Goal: Use online tool/utility: Utilize a website feature to perform a specific function

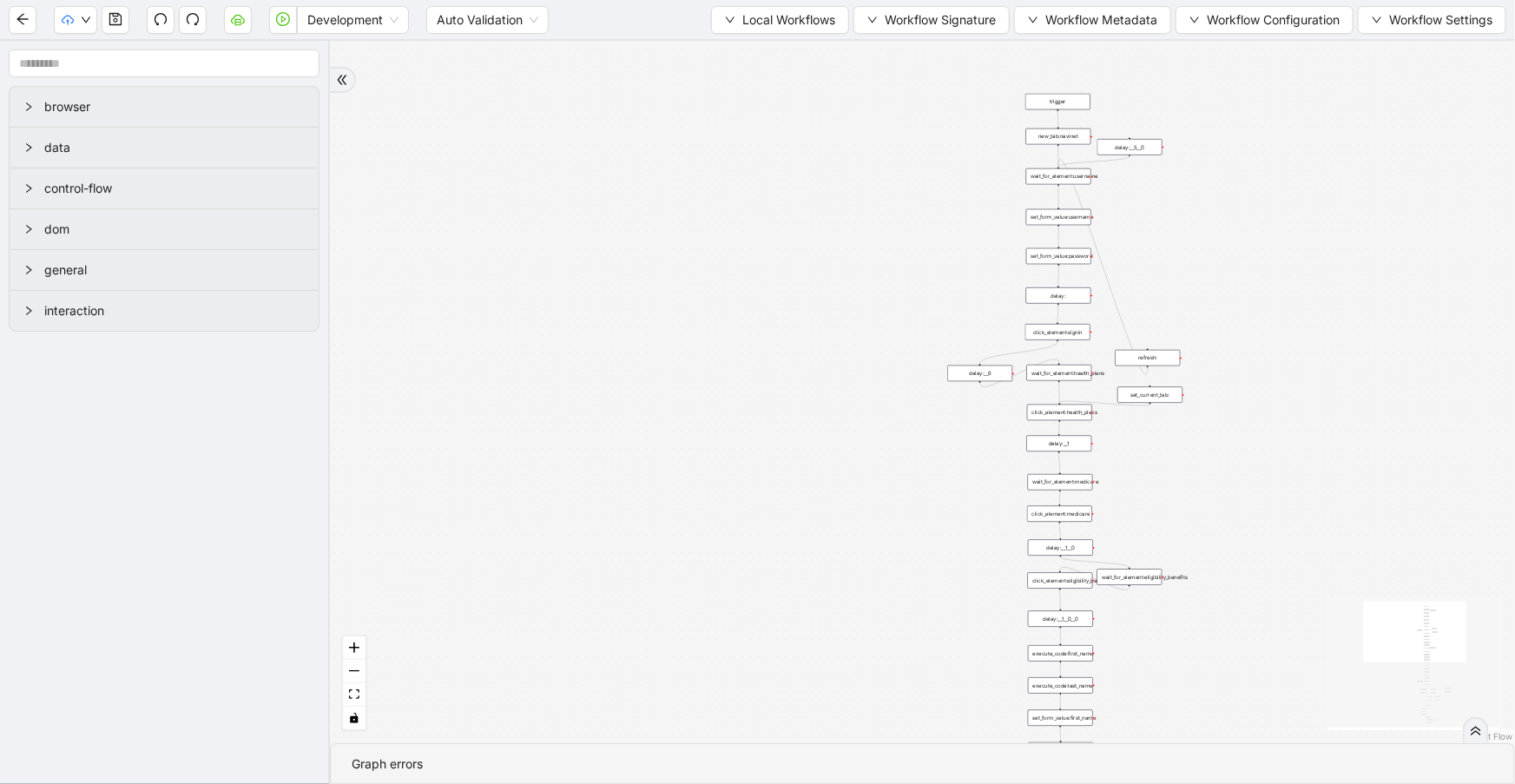
drag, startPoint x: 1166, startPoint y: 239, endPoint x: 1212, endPoint y: 742, distance: 505.1
click at [1209, 740] on div "trigger set_form_value:username set_form_value:password new_tab:navinet delay: …" at bounding box center [922, 391] width 1185 height 702
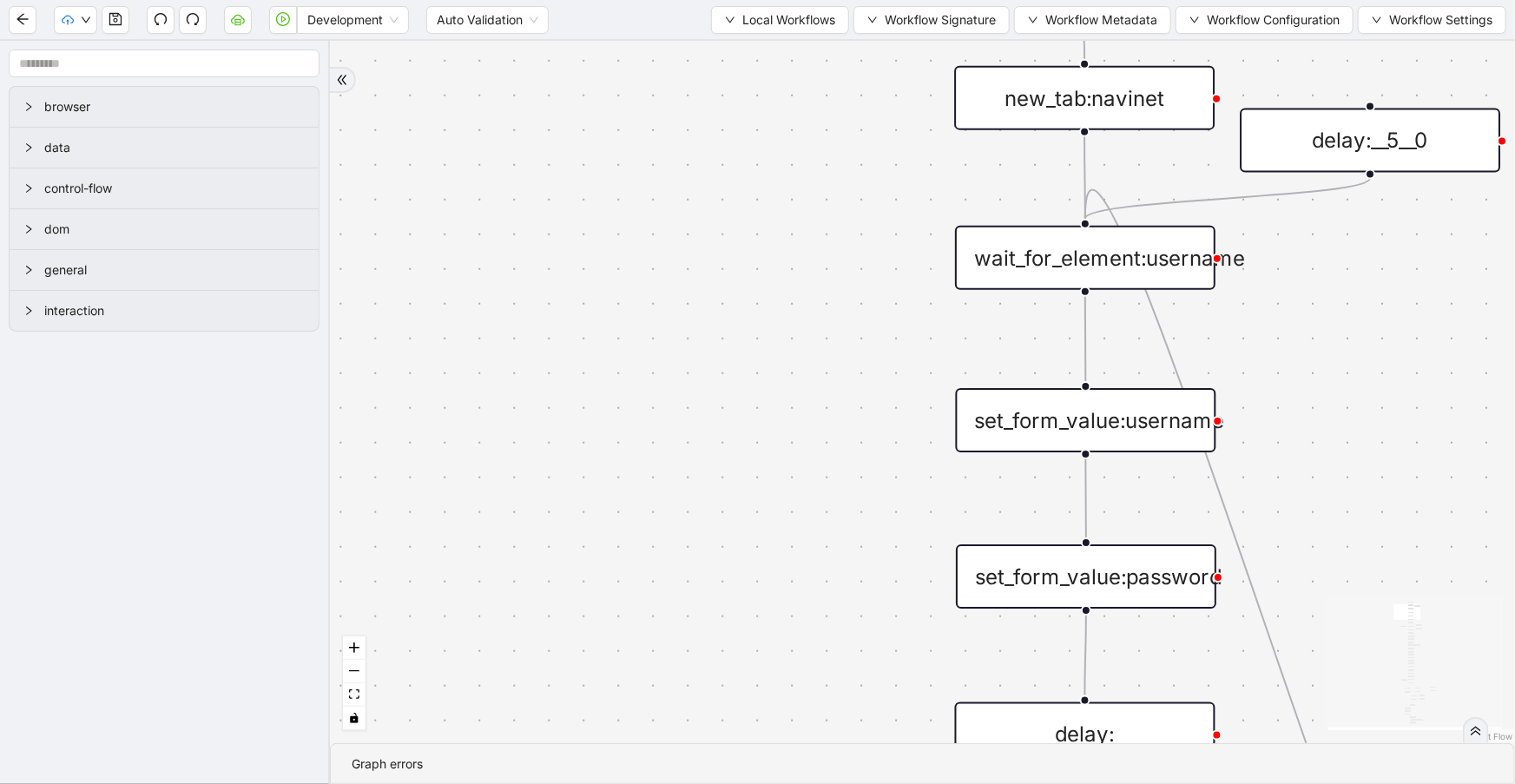
drag, startPoint x: 895, startPoint y: 404, endPoint x: 836, endPoint y: 245, distance: 169.6
click at [838, 247] on div "trigger set_form_value:username set_form_value:password new_tab:navinet delay: …" at bounding box center [922, 391] width 1185 height 702
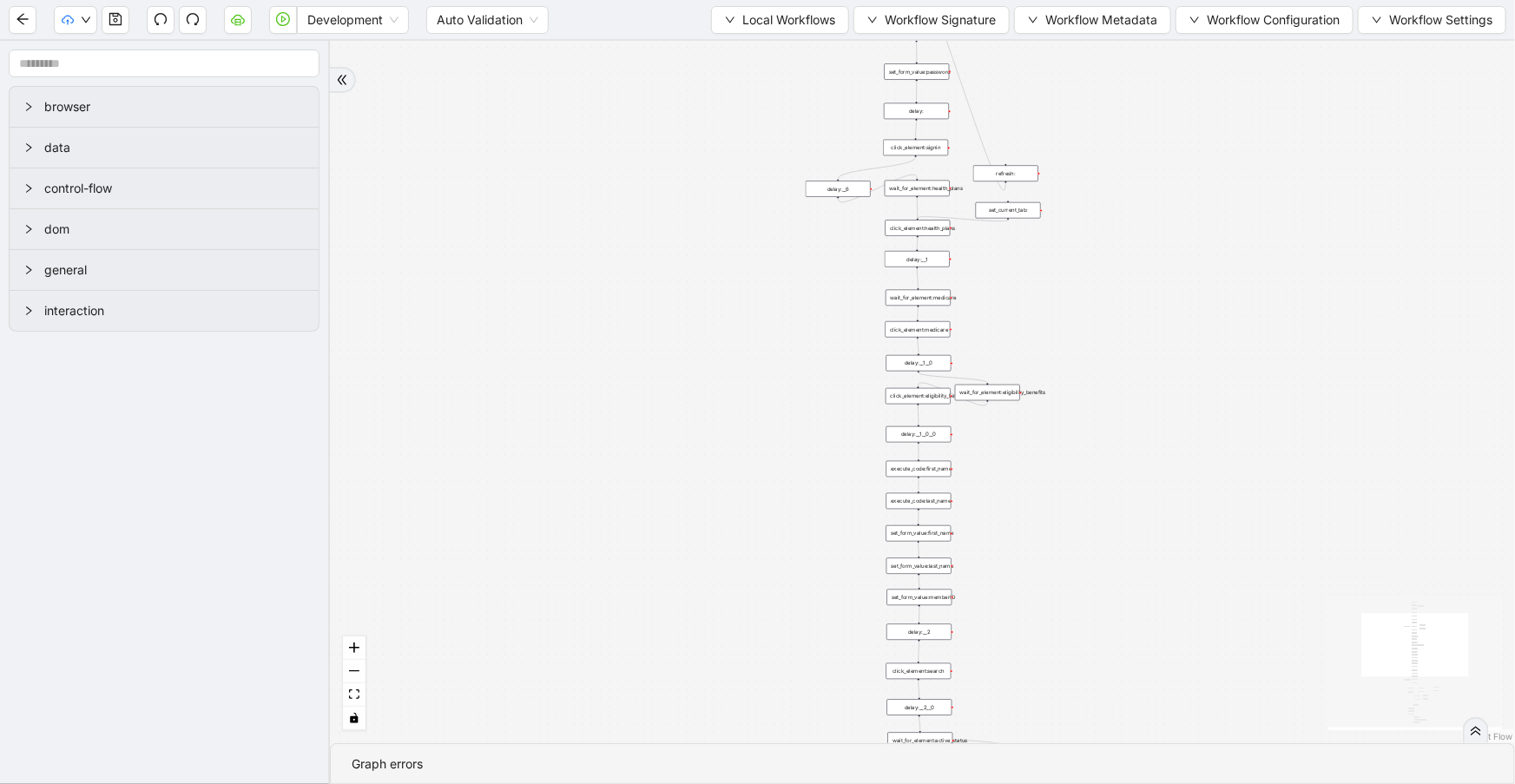
drag, startPoint x: 671, startPoint y: 533, endPoint x: 850, endPoint y: 265, distance: 322.3
click at [711, 278] on div "trigger set_form_value:username set_form_value:password new_tab:navinet delay: …" at bounding box center [922, 391] width 1185 height 702
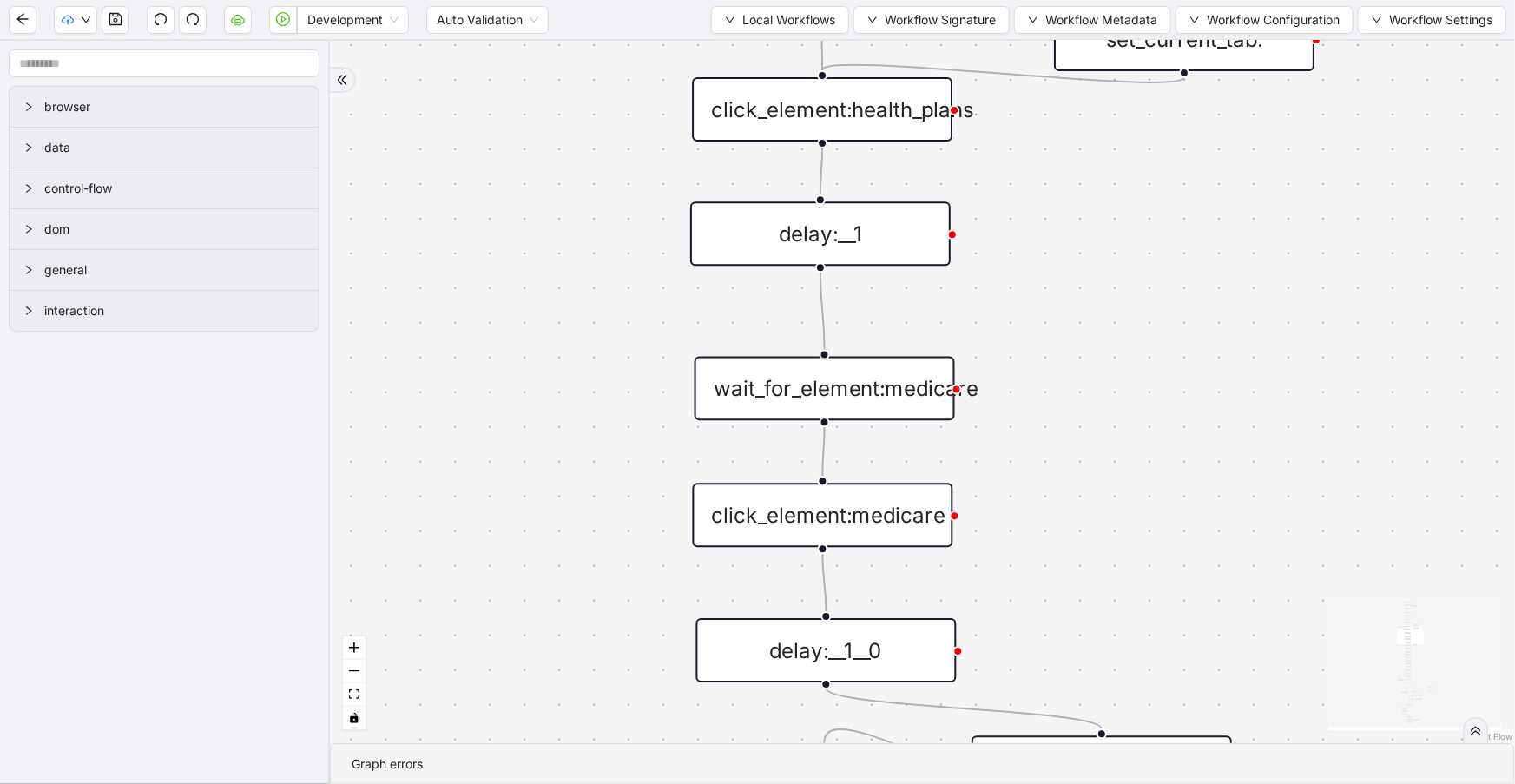
drag, startPoint x: 1013, startPoint y: 198, endPoint x: 1054, endPoint y: 508, distance: 312.7
click at [1056, 523] on div "trigger set_form_value:username set_form_value:password new_tab:navinet delay: …" at bounding box center [922, 391] width 1185 height 702
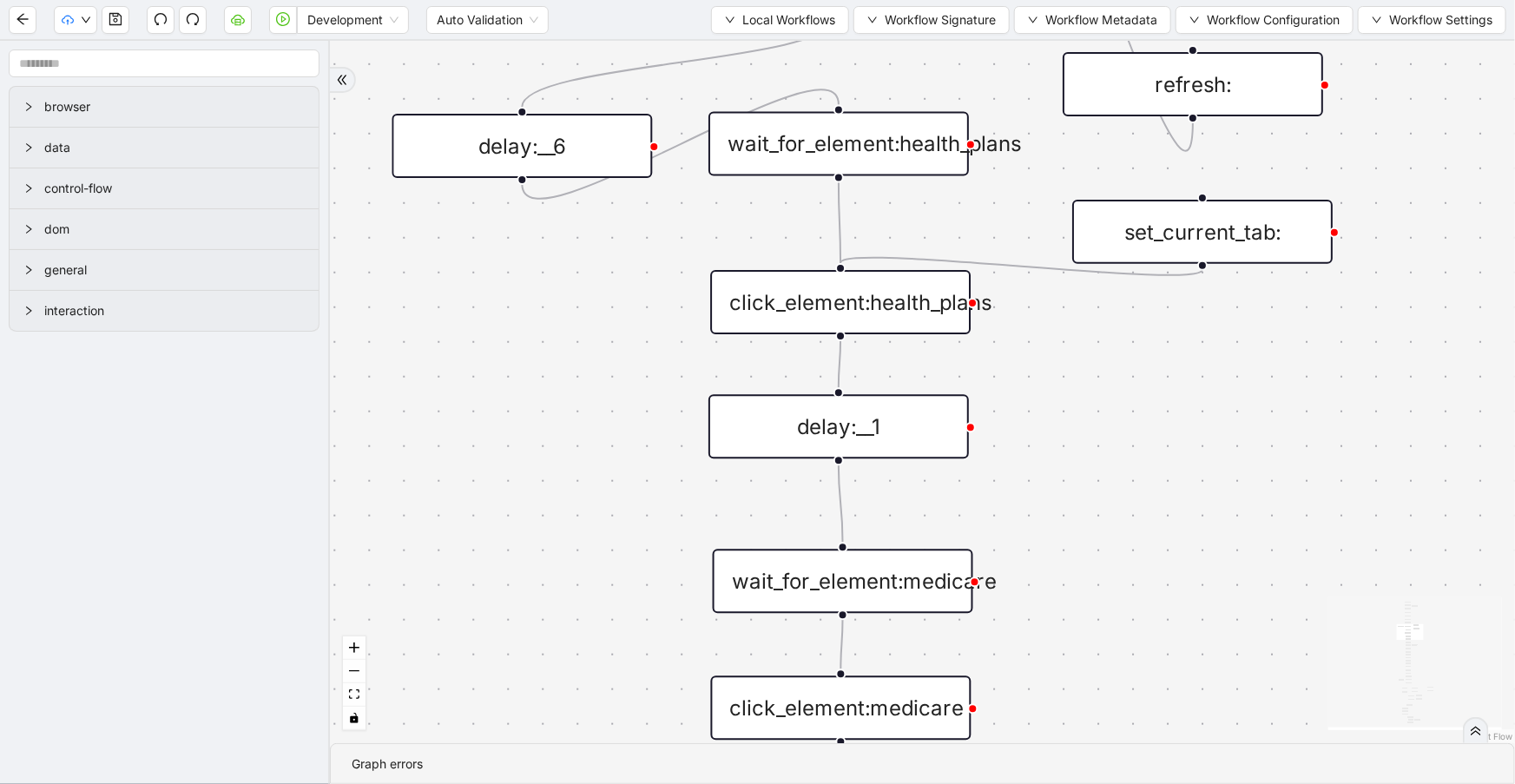
drag, startPoint x: 1051, startPoint y: 279, endPoint x: 1066, endPoint y: 466, distance: 187.6
click at [1068, 467] on div "trigger set_form_value:username set_form_value:password new_tab:navinet delay: …" at bounding box center [922, 391] width 1185 height 702
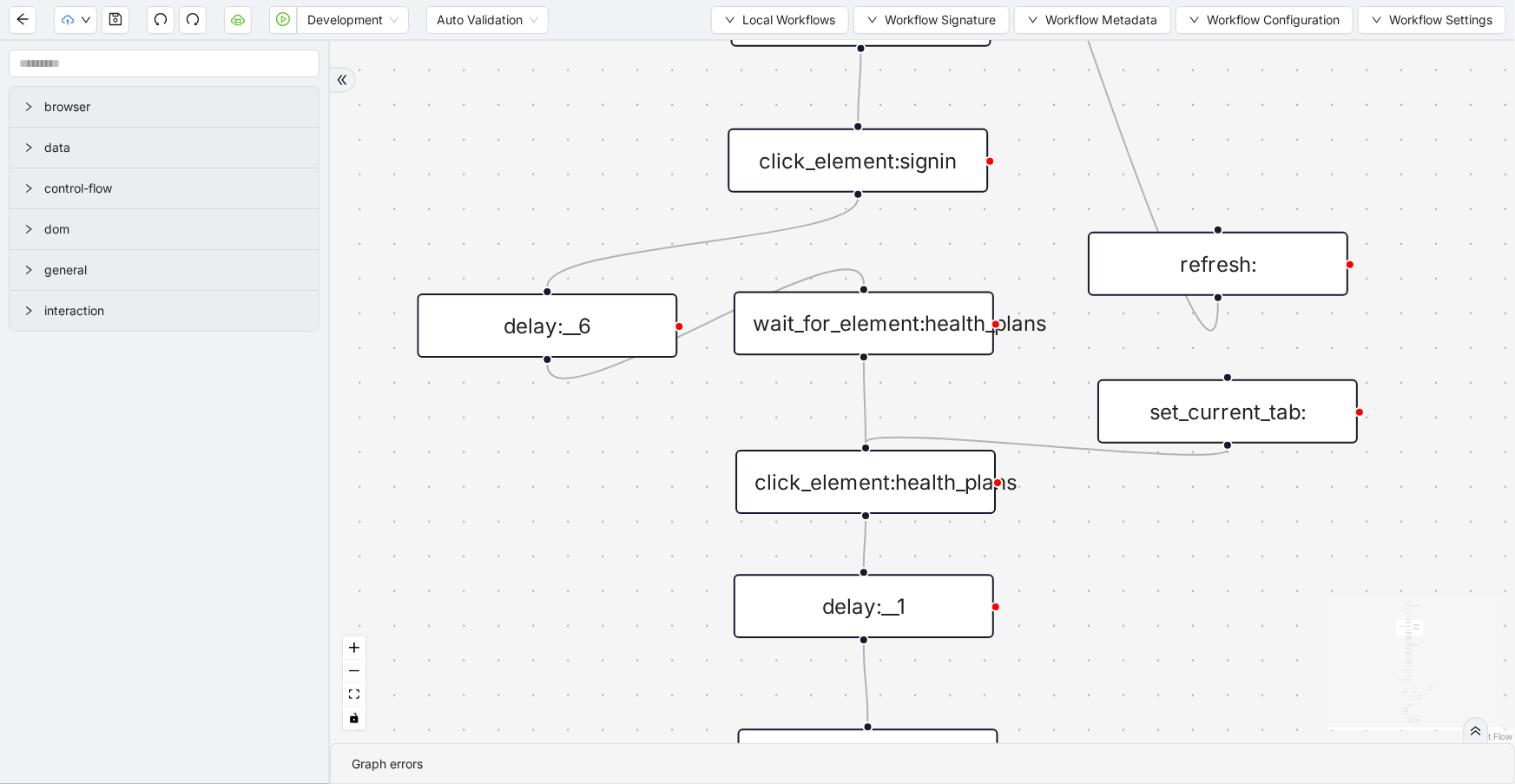
drag, startPoint x: 1048, startPoint y: 361, endPoint x: 1074, endPoint y: 542, distance: 182.9
click at [1074, 542] on div "trigger set_form_value:username set_form_value:password new_tab:navinet delay: …" at bounding box center [922, 391] width 1185 height 702
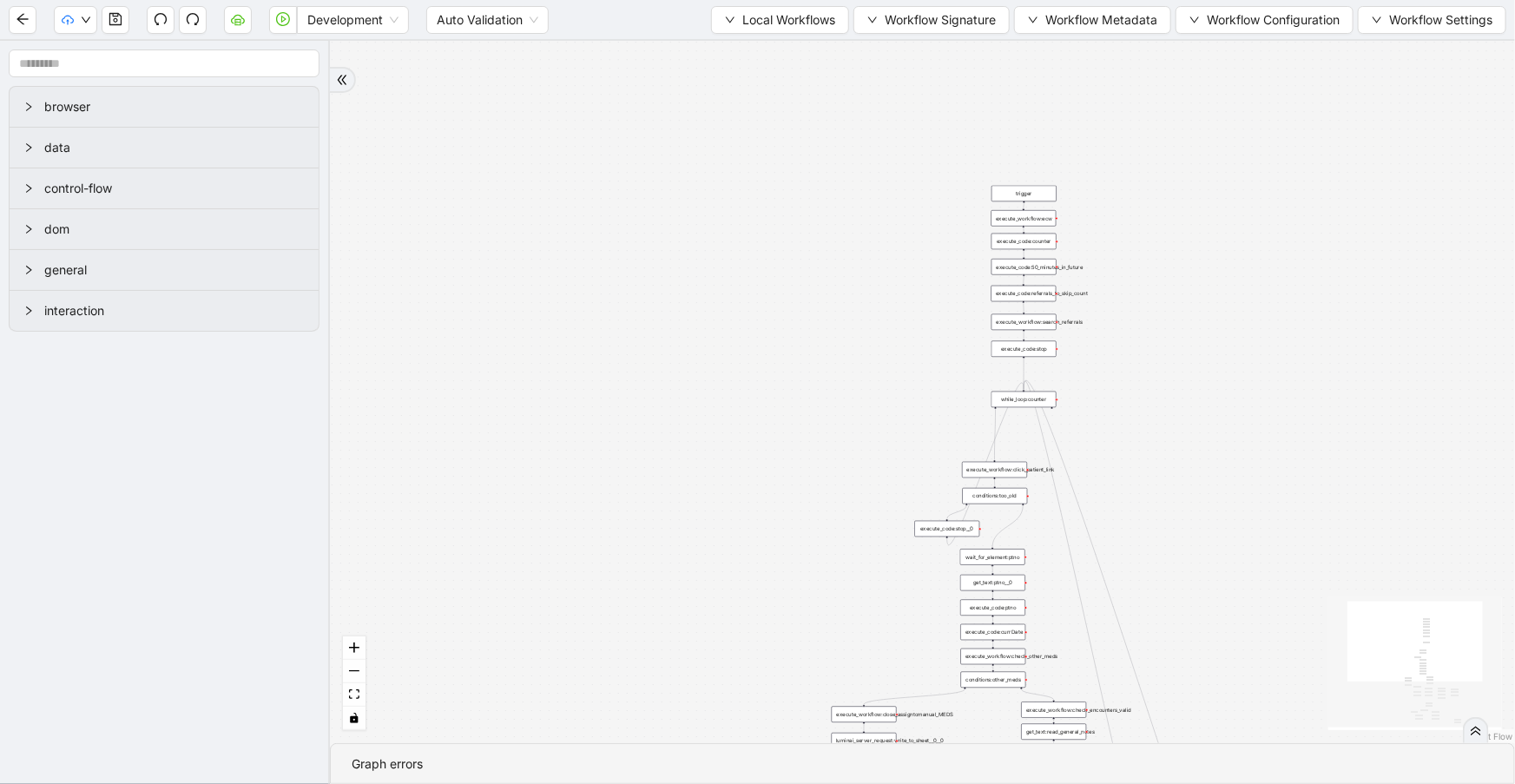
drag, startPoint x: 783, startPoint y: 140, endPoint x: 776, endPoint y: 590, distance: 450.1
click at [776, 605] on div "trigger execute_workflow:check_exceptions execute_workflow:encounters execute_w…" at bounding box center [922, 391] width 1185 height 702
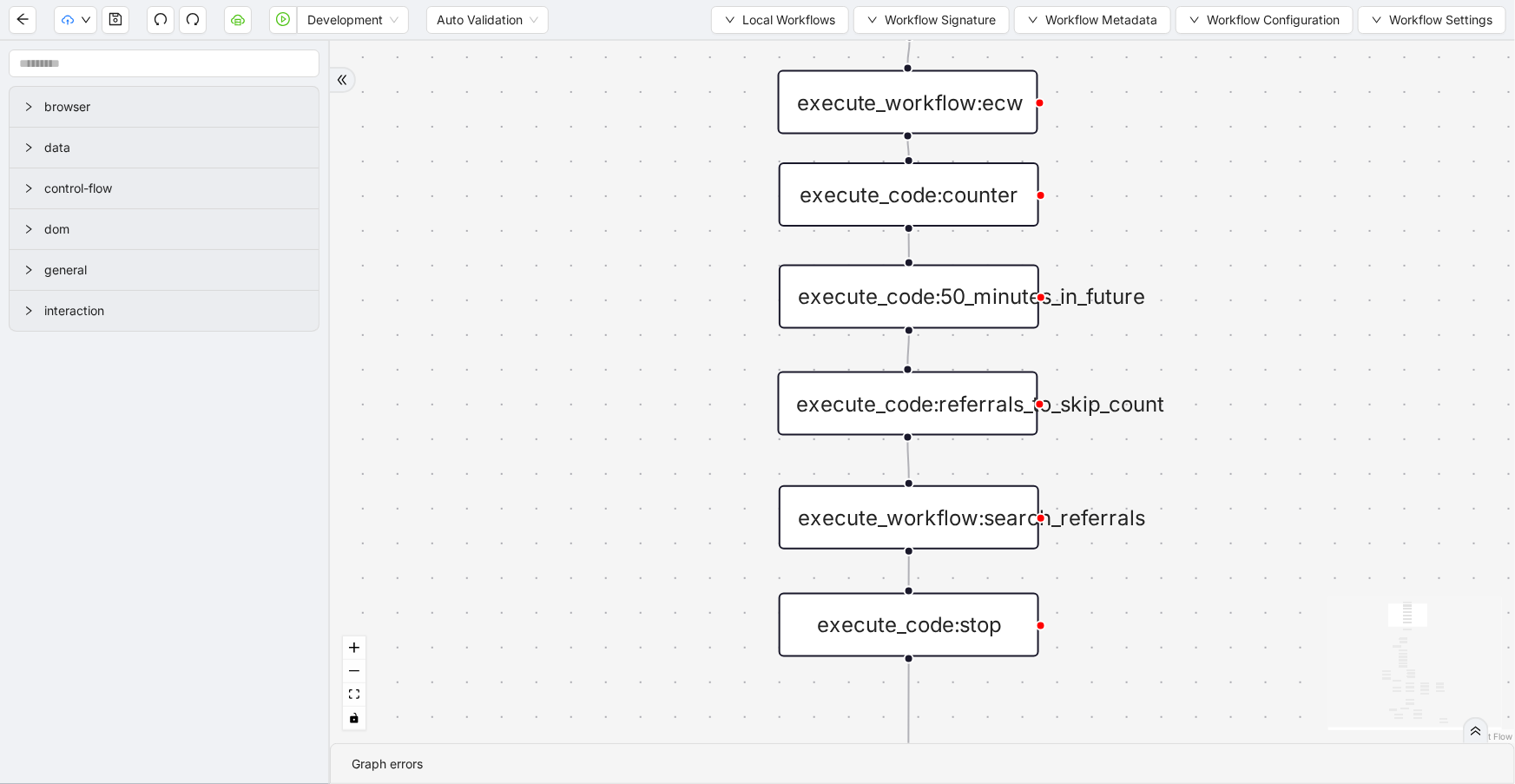
drag, startPoint x: 1224, startPoint y: 384, endPoint x: 1169, endPoint y: 199, distance: 193.0
click at [1169, 199] on div "trigger execute_workflow:check_exceptions execute_workflow:encounters execute_w…" at bounding box center [922, 391] width 1185 height 702
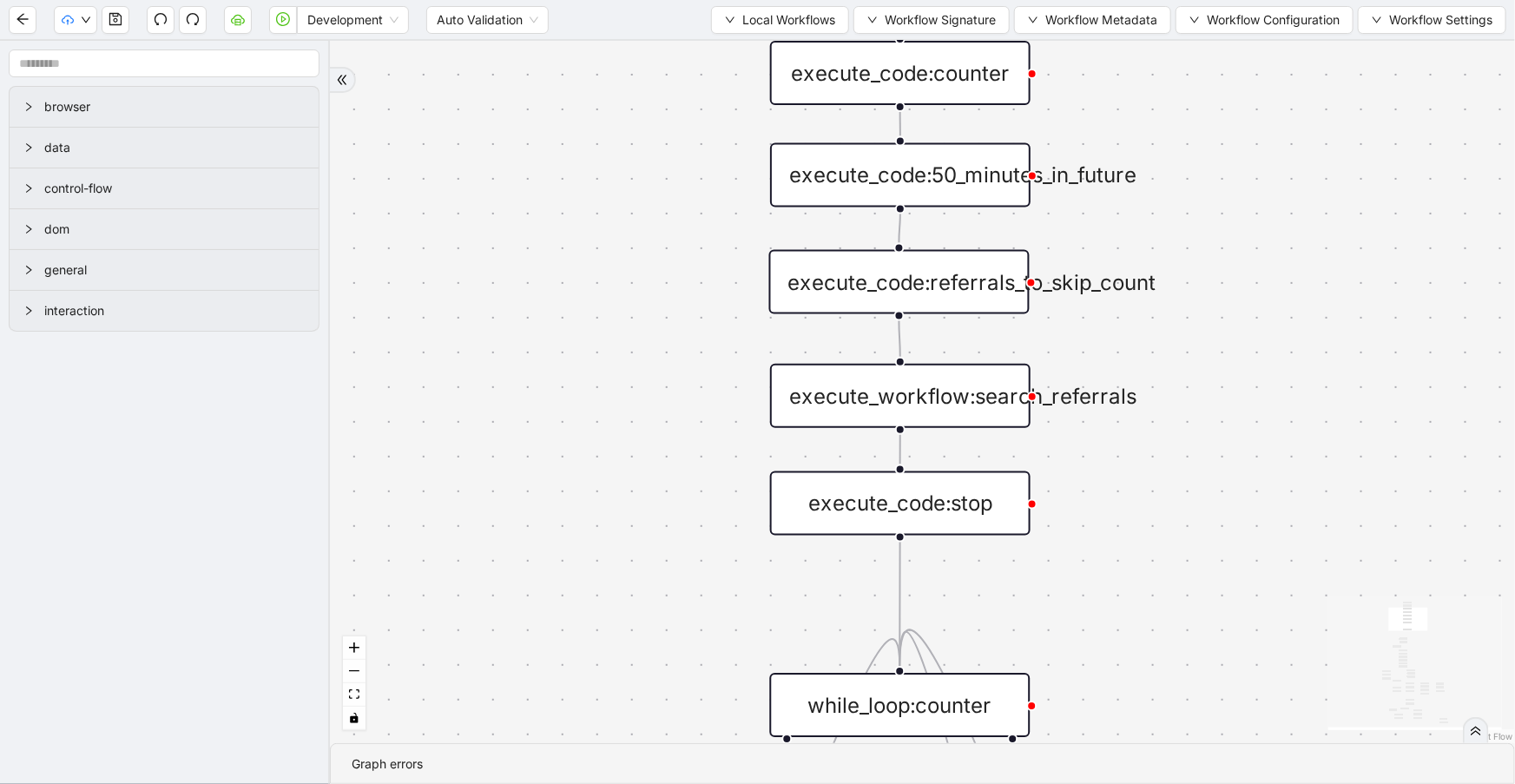
drag, startPoint x: 1255, startPoint y: 459, endPoint x: 1247, endPoint y: 338, distance: 121.3
click at [1247, 338] on div "trigger execute_workflow:check_exceptions execute_workflow:encounters execute_w…" at bounding box center [922, 391] width 1185 height 702
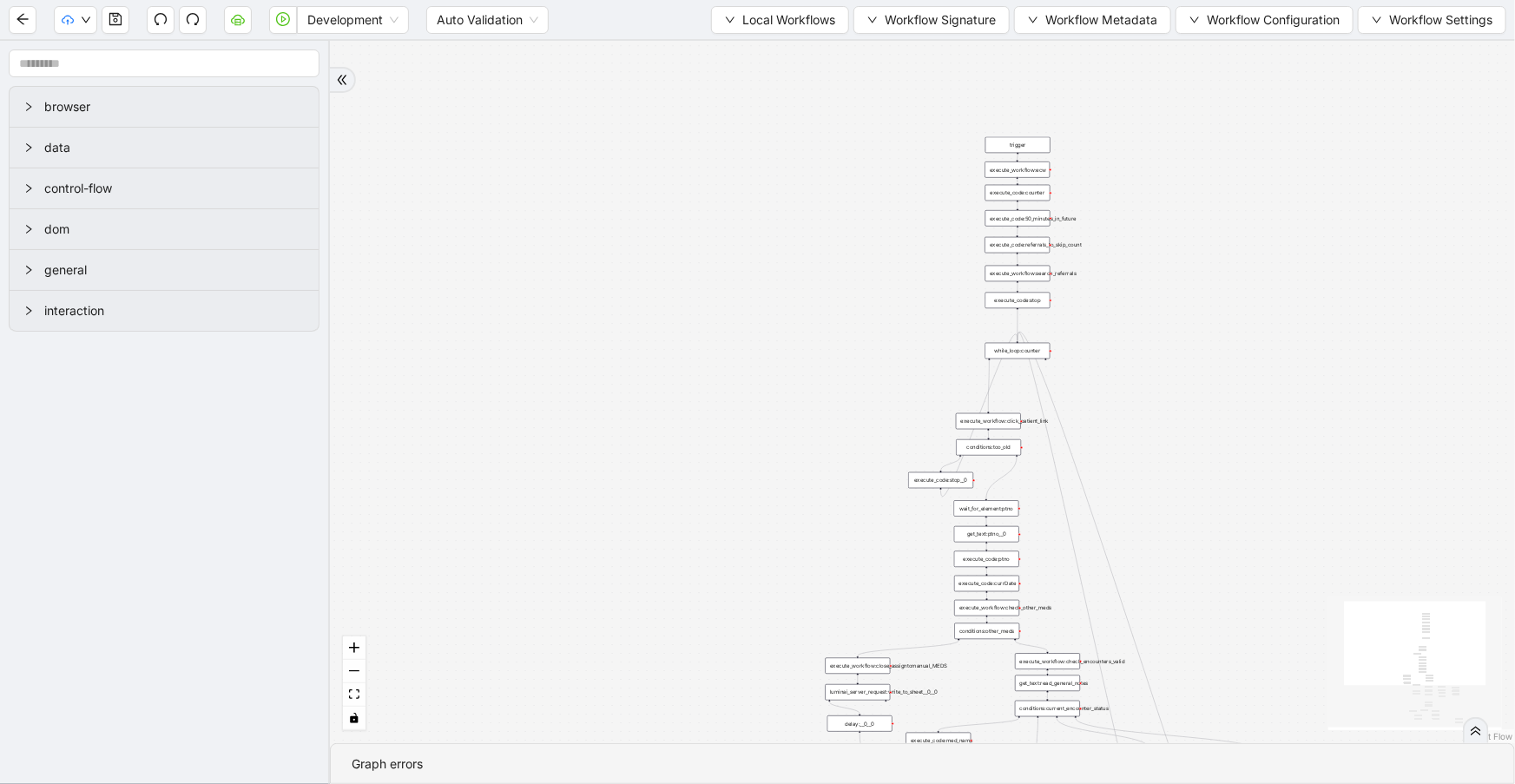
drag, startPoint x: 1223, startPoint y: 467, endPoint x: 1127, endPoint y: 315, distance: 179.8
click at [1127, 315] on div "trigger execute_workflow:check_exceptions execute_workflow:encounters execute_w…" at bounding box center [922, 391] width 1185 height 702
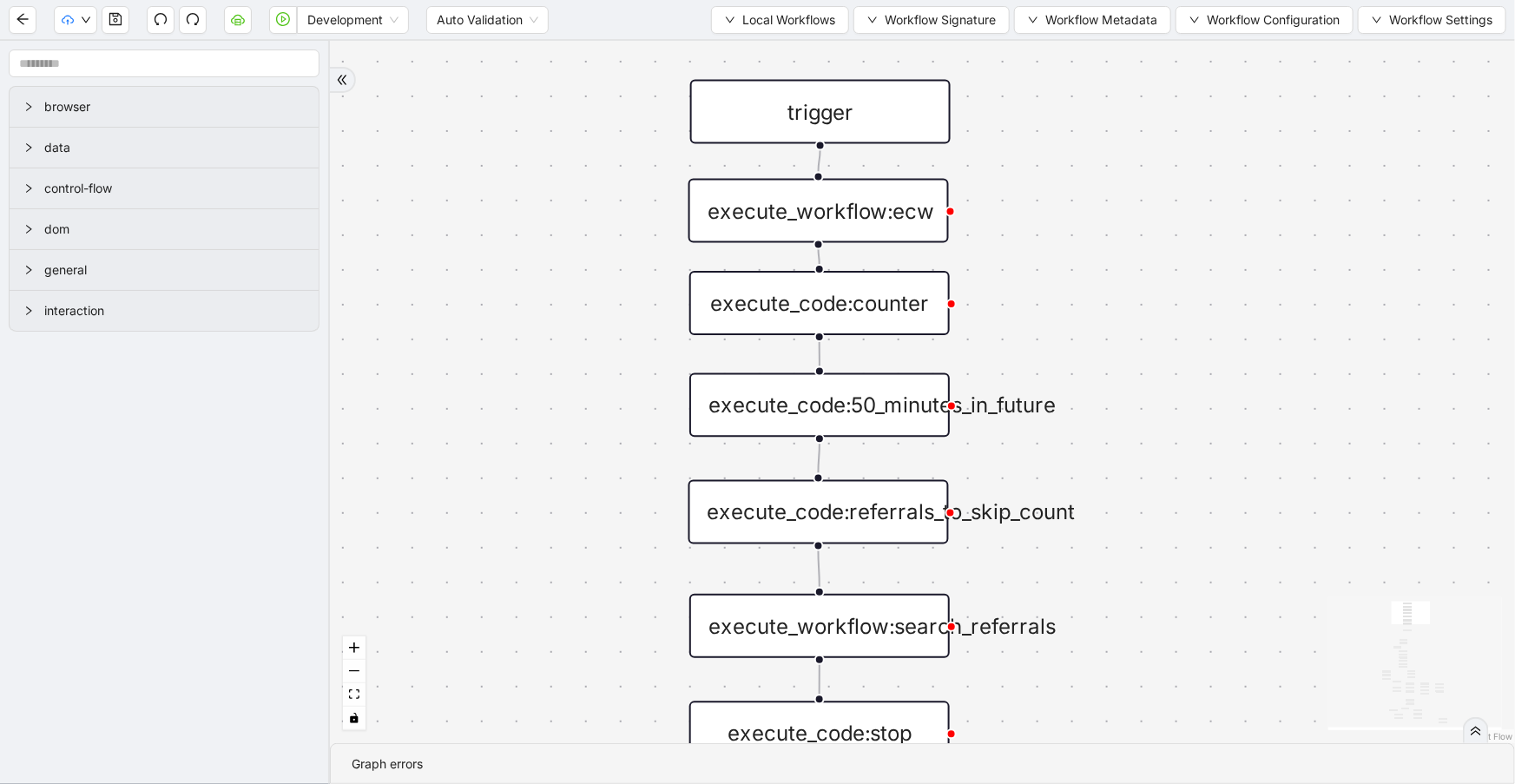
click at [859, 190] on div "execute_workflow:ecw" at bounding box center [818, 210] width 260 height 65
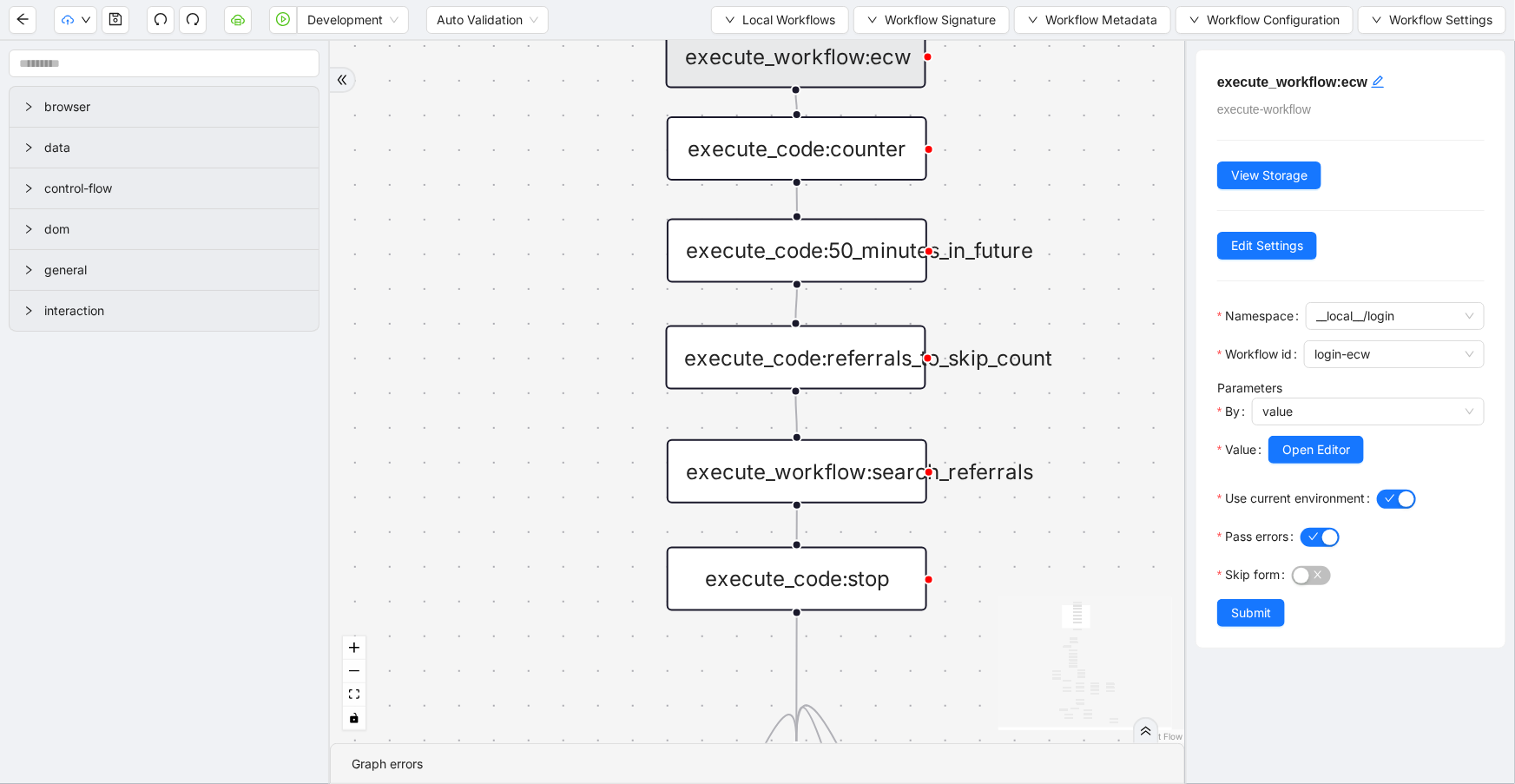
drag, startPoint x: 1010, startPoint y: 341, endPoint x: 985, endPoint y: 189, distance: 154.0
click at [985, 189] on div "trigger execute_workflow:check_exceptions execute_workflow:encounters execute_w…" at bounding box center [757, 391] width 855 height 702
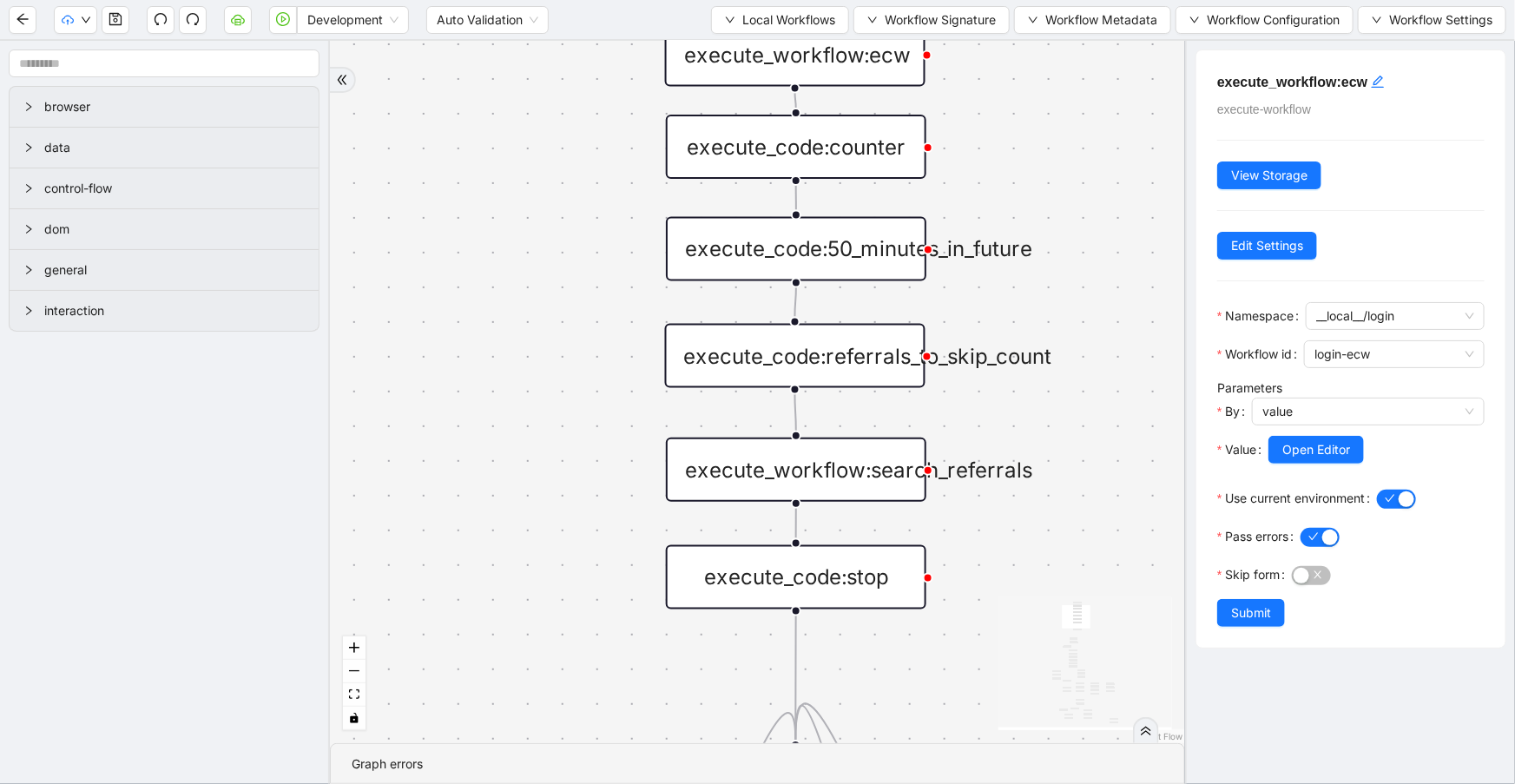
click at [888, 364] on div "execute_code:referrals_to_skip_count" at bounding box center [795, 355] width 260 height 65
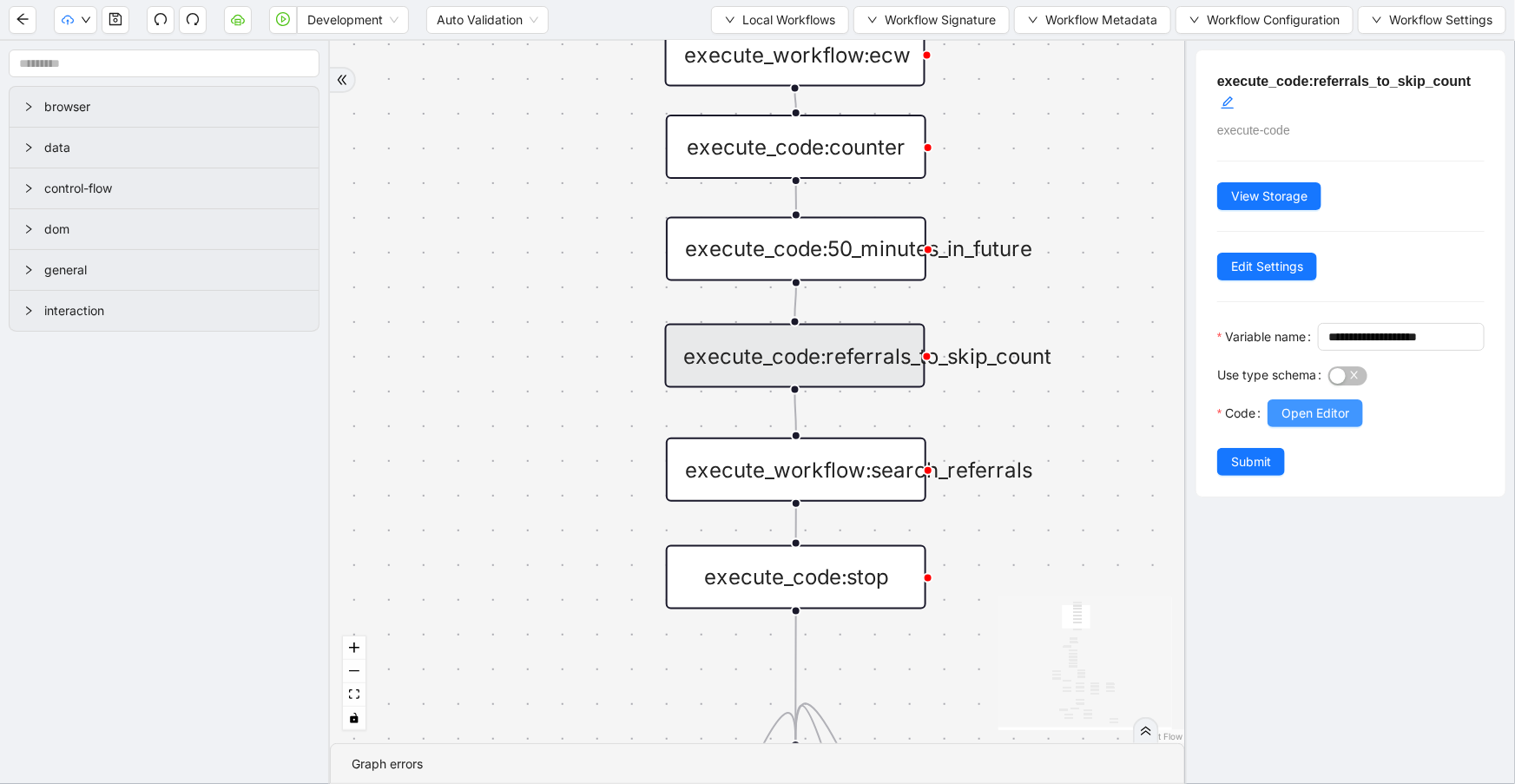
click at [1290, 423] on span "Open Editor" at bounding box center [1315, 413] width 68 height 19
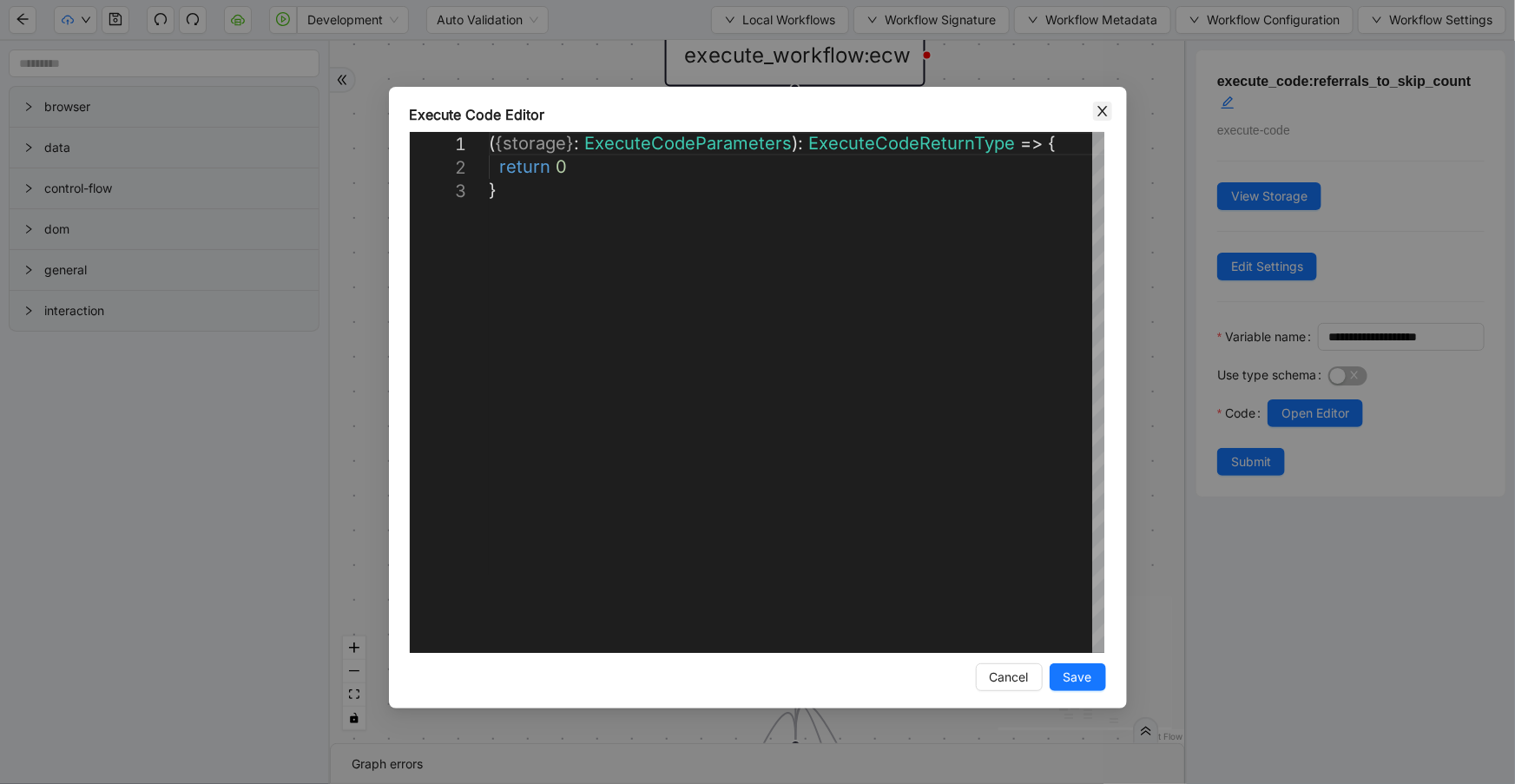
click at [1099, 113] on icon "close" at bounding box center [1103, 111] width 14 height 14
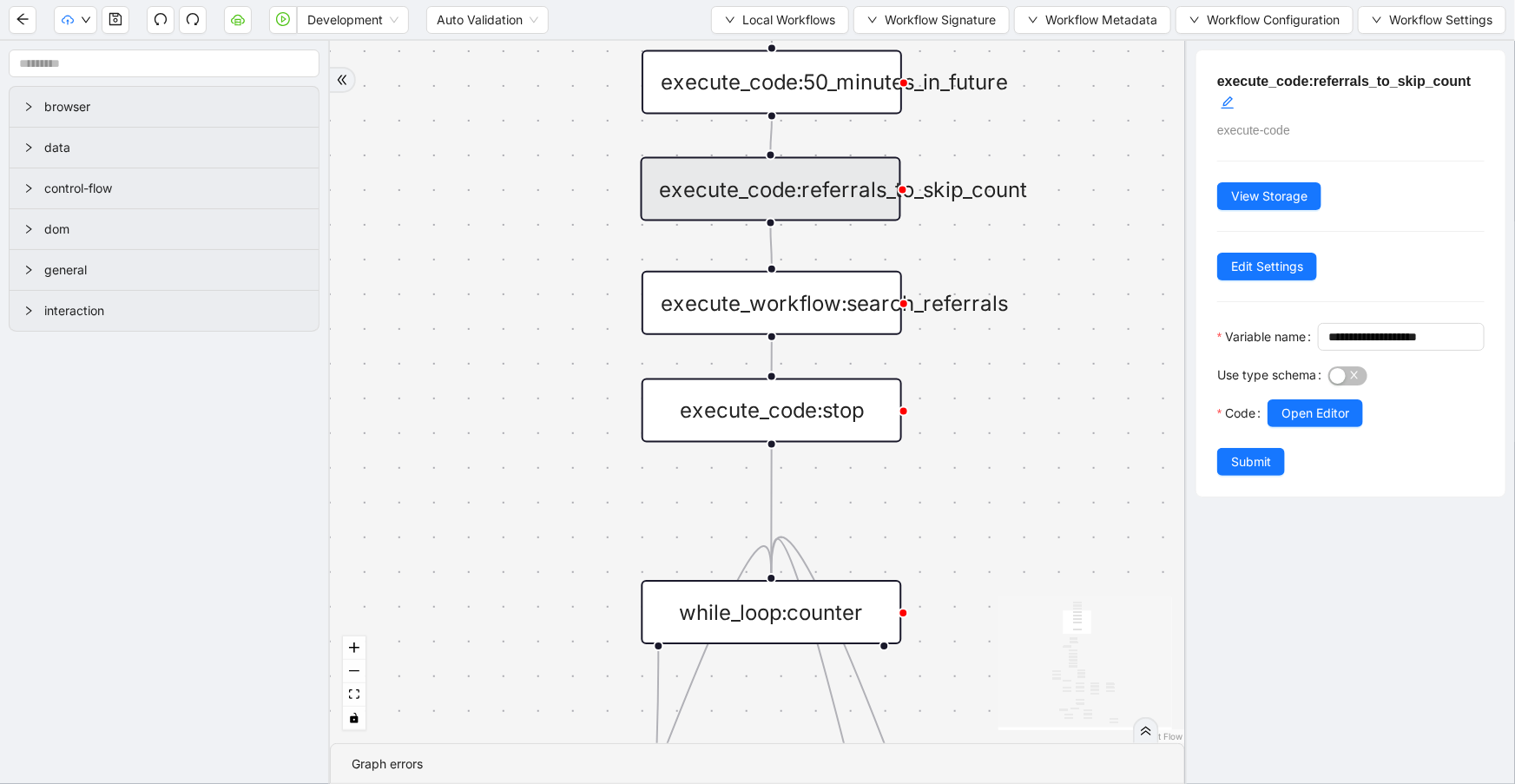
drag, startPoint x: 1046, startPoint y: 423, endPoint x: 1020, endPoint y: 251, distance: 174.0
click at [1020, 251] on div "trigger execute_workflow:check_exceptions execute_workflow:encounters execute_w…" at bounding box center [757, 391] width 855 height 702
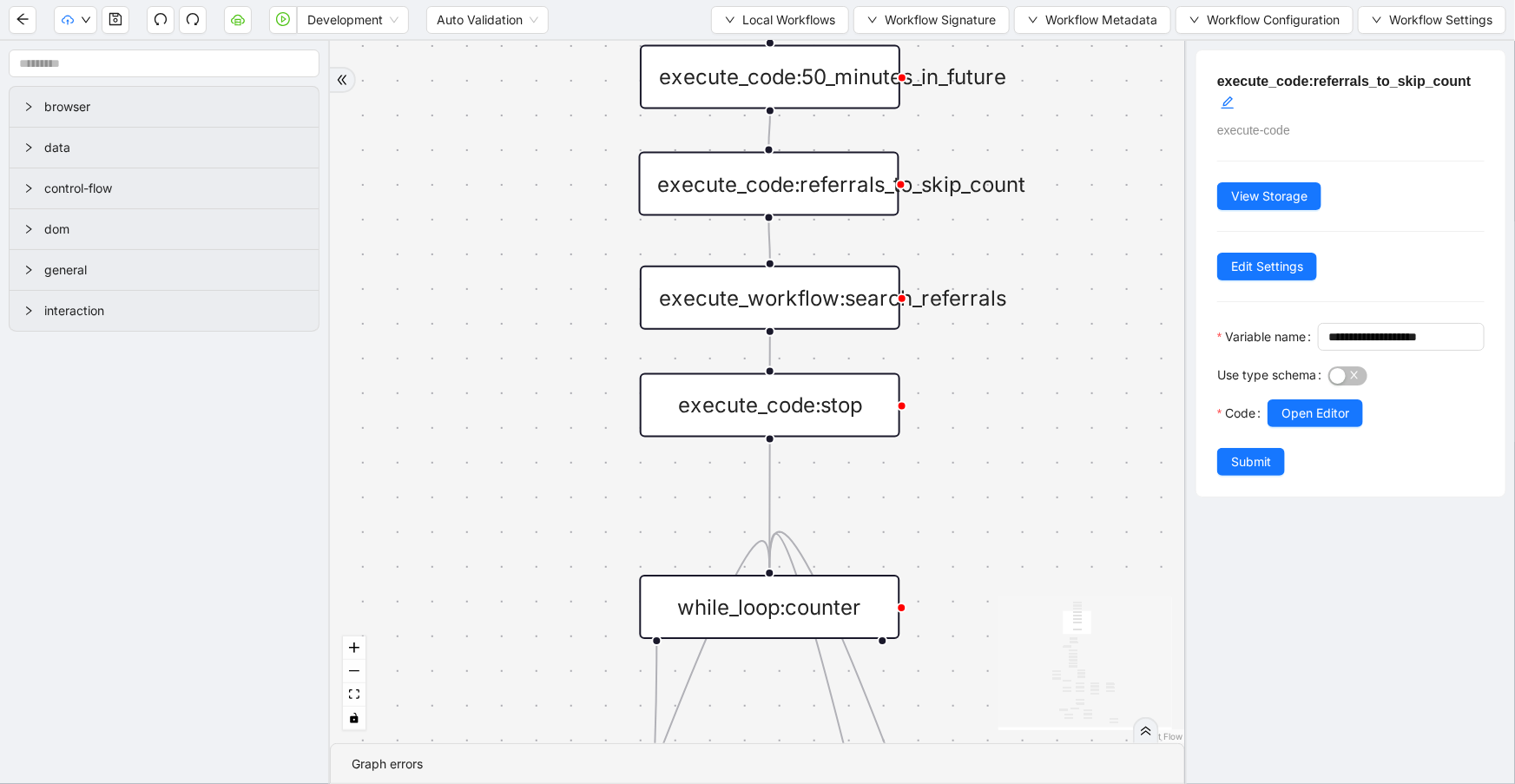
click at [698, 304] on div "execute_workflow:search_referrals" at bounding box center [769, 298] width 260 height 65
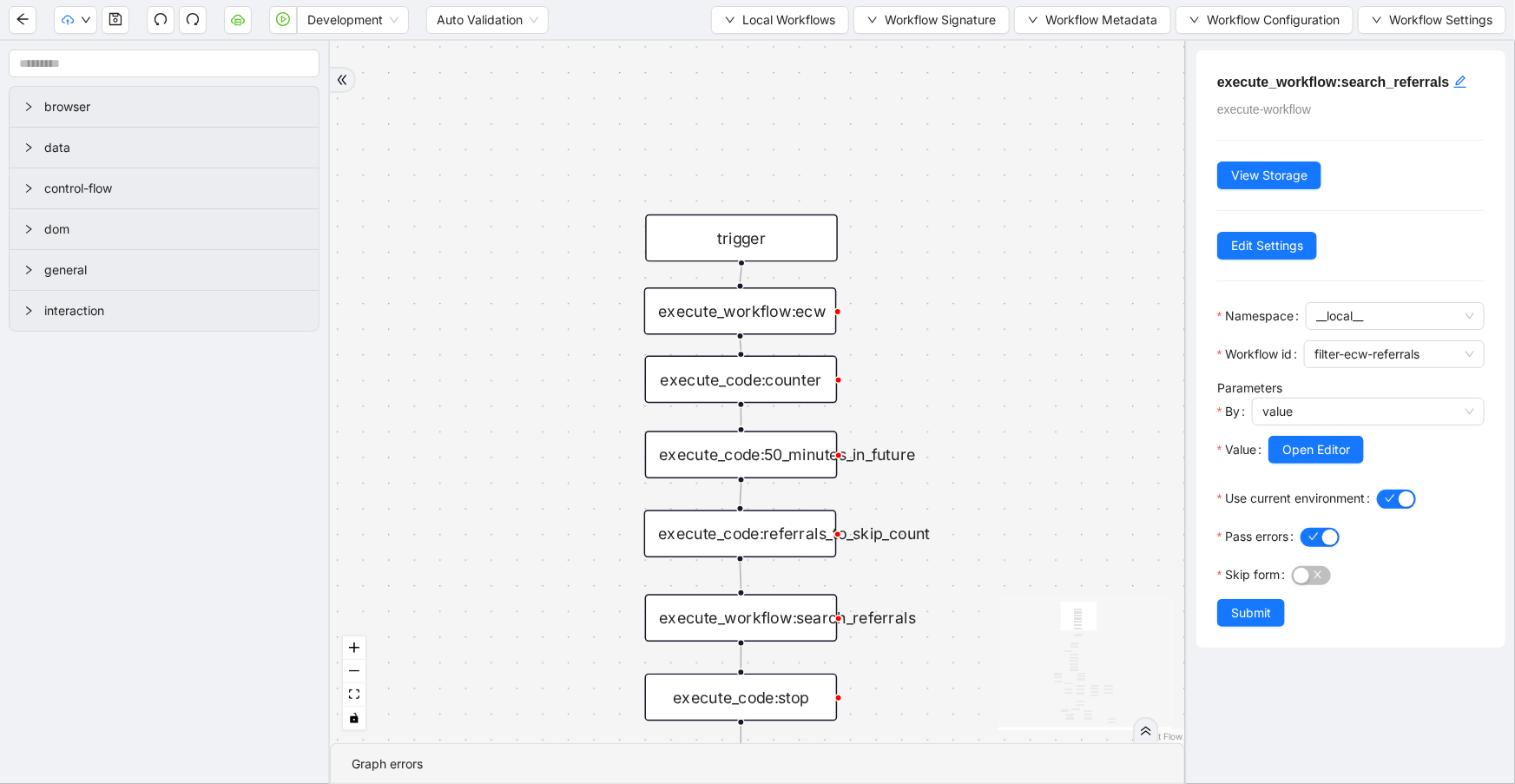
click at [793, 327] on div "execute_workflow:ecw" at bounding box center [741, 311] width 193 height 48
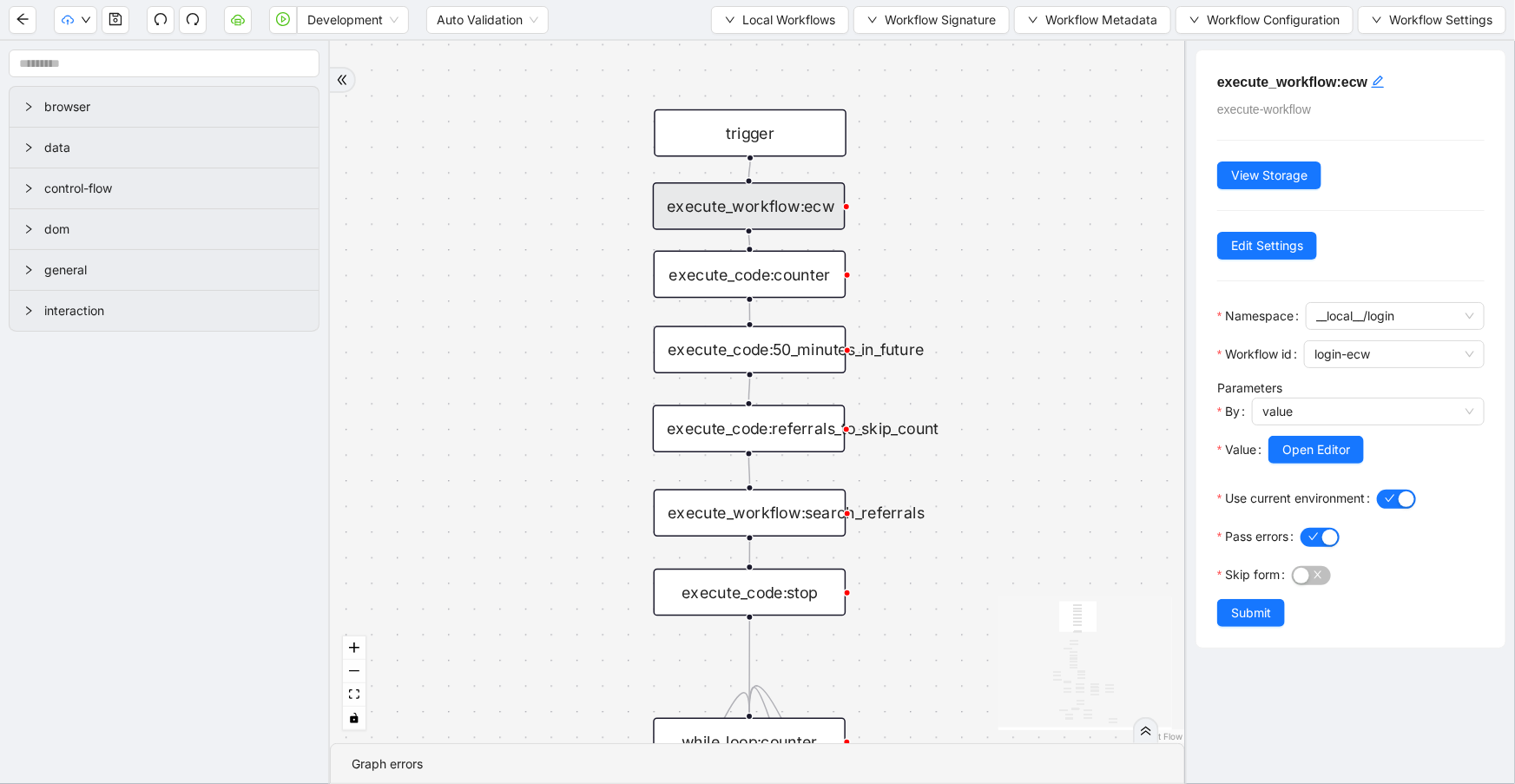
drag, startPoint x: 941, startPoint y: 446, endPoint x: 950, endPoint y: 341, distance: 105.4
click at [950, 341] on div "trigger execute_workflow:check_exceptions execute_workflow:encounters execute_w…" at bounding box center [757, 391] width 855 height 702
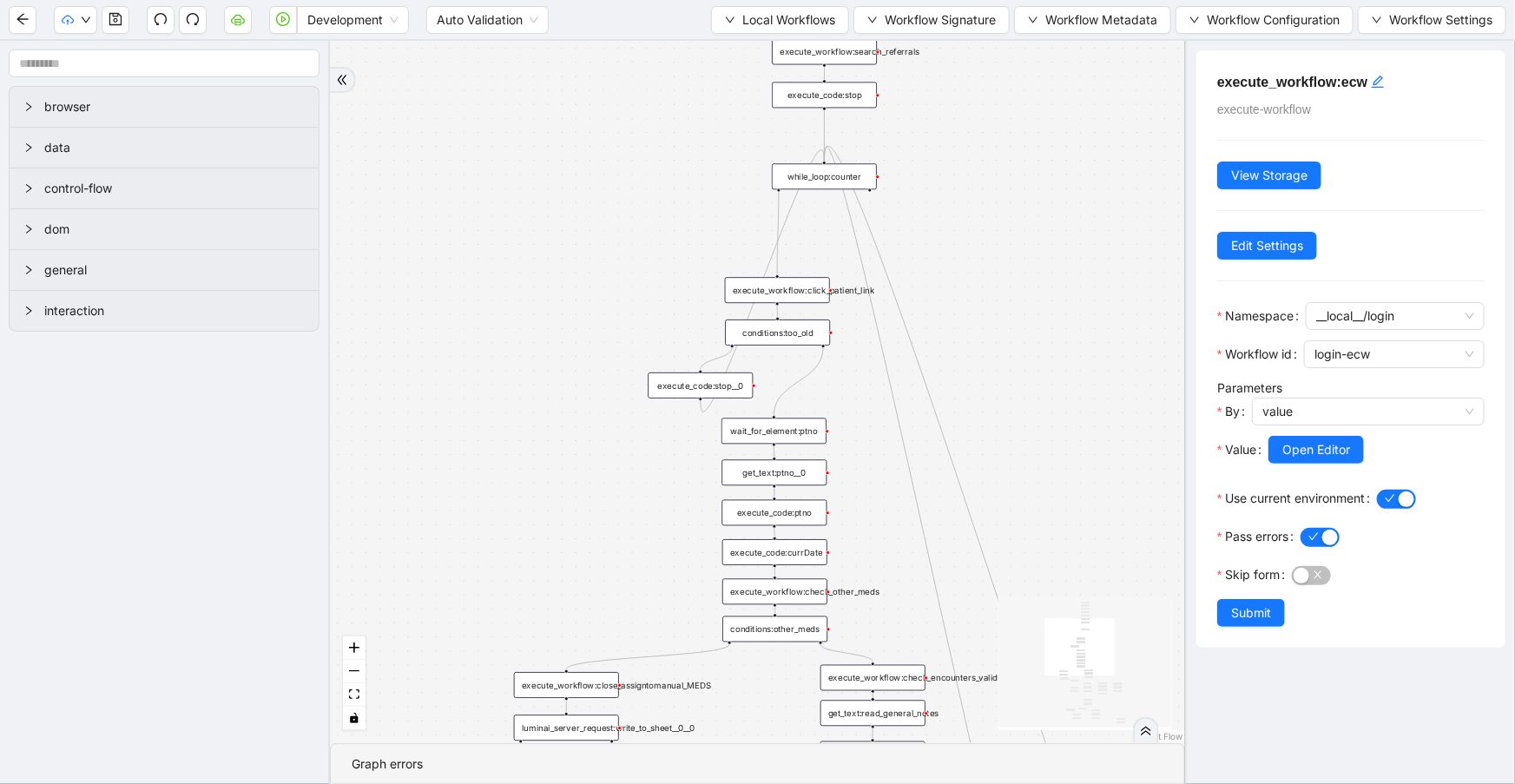
drag, startPoint x: 1013, startPoint y: 456, endPoint x: 1033, endPoint y: 81, distance: 375.5
click at [1033, 81] on div "trigger execute_workflow:check_exceptions execute_workflow:encounters execute_w…" at bounding box center [757, 391] width 855 height 702
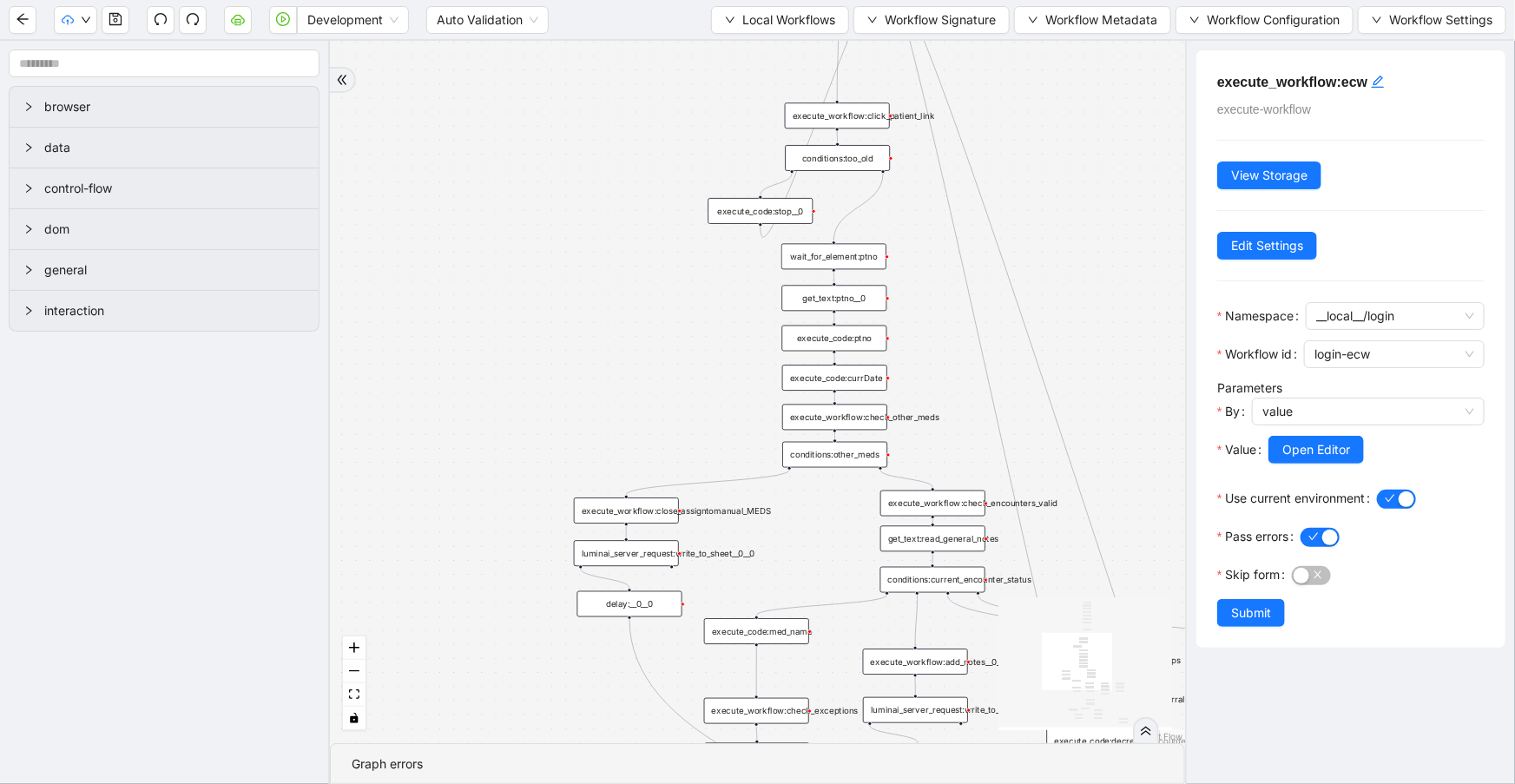
drag, startPoint x: 965, startPoint y: 224, endPoint x: 1025, endPoint y: 35, distance: 198.3
click at [1025, 35] on section "Development Auto Validation Local Workflows Workflow Signature Workflow Metadat…" at bounding box center [758, 392] width 1515 height 784
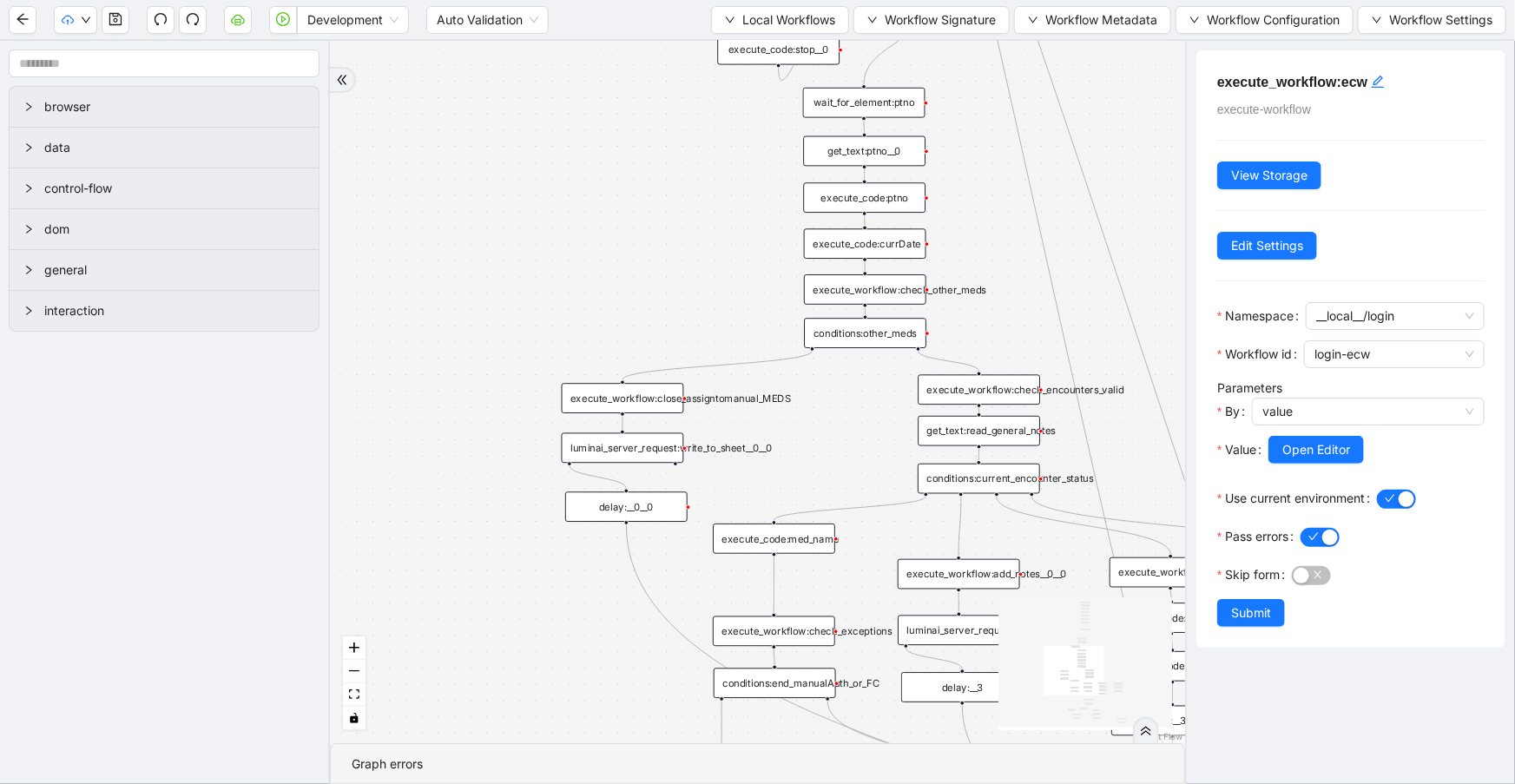
drag, startPoint x: 753, startPoint y: 307, endPoint x: 756, endPoint y: 265, distance: 42.1
click at [756, 265] on div "trigger execute_workflow:check_exceptions execute_workflow:encounters execute_w…" at bounding box center [757, 391] width 855 height 702
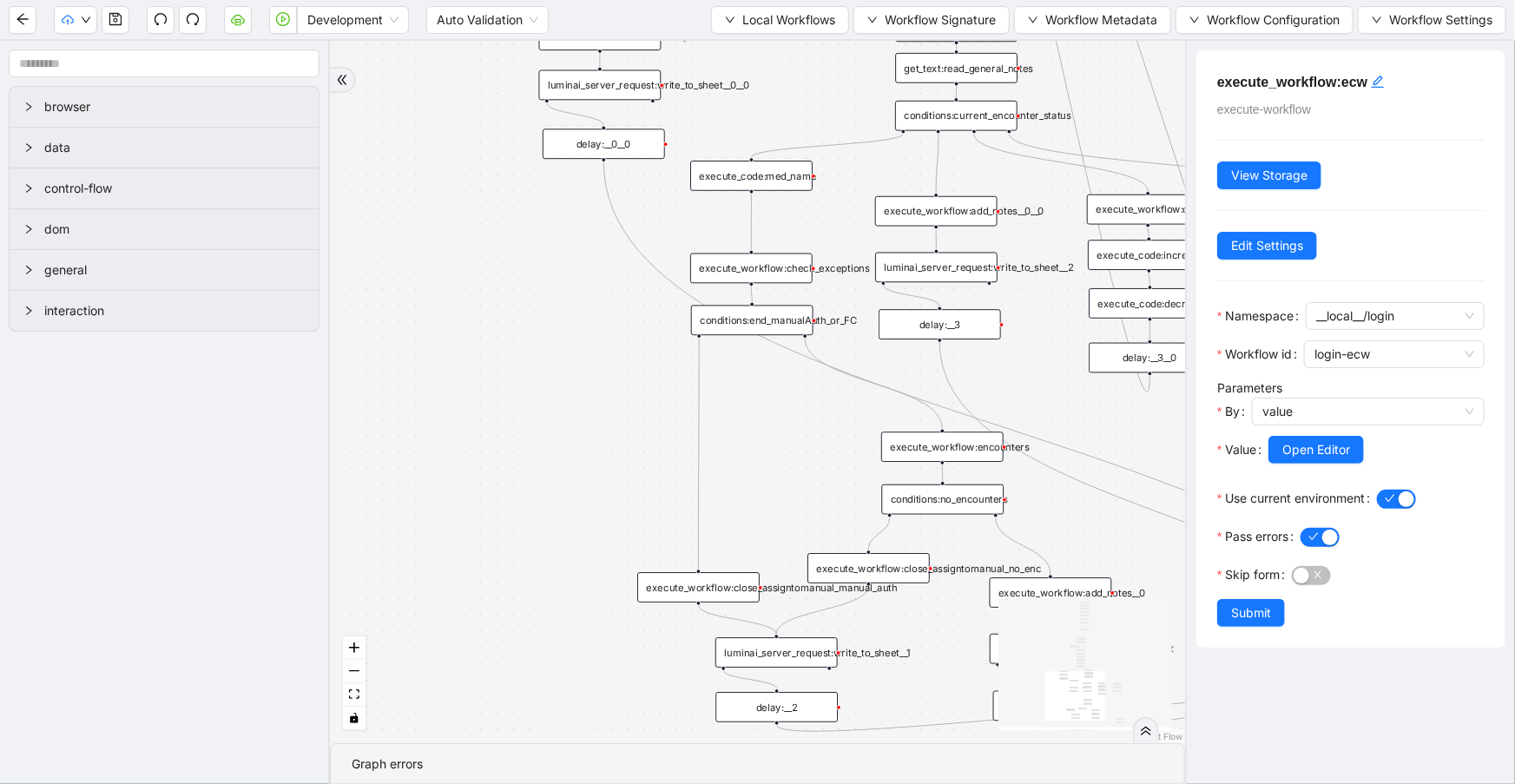
drag, startPoint x: 775, startPoint y: 401, endPoint x: 750, endPoint y: 53, distance: 348.9
click at [750, 53] on div "trigger execute_workflow:check_exceptions execute_workflow:encounters execute_w…" at bounding box center [757, 391] width 855 height 702
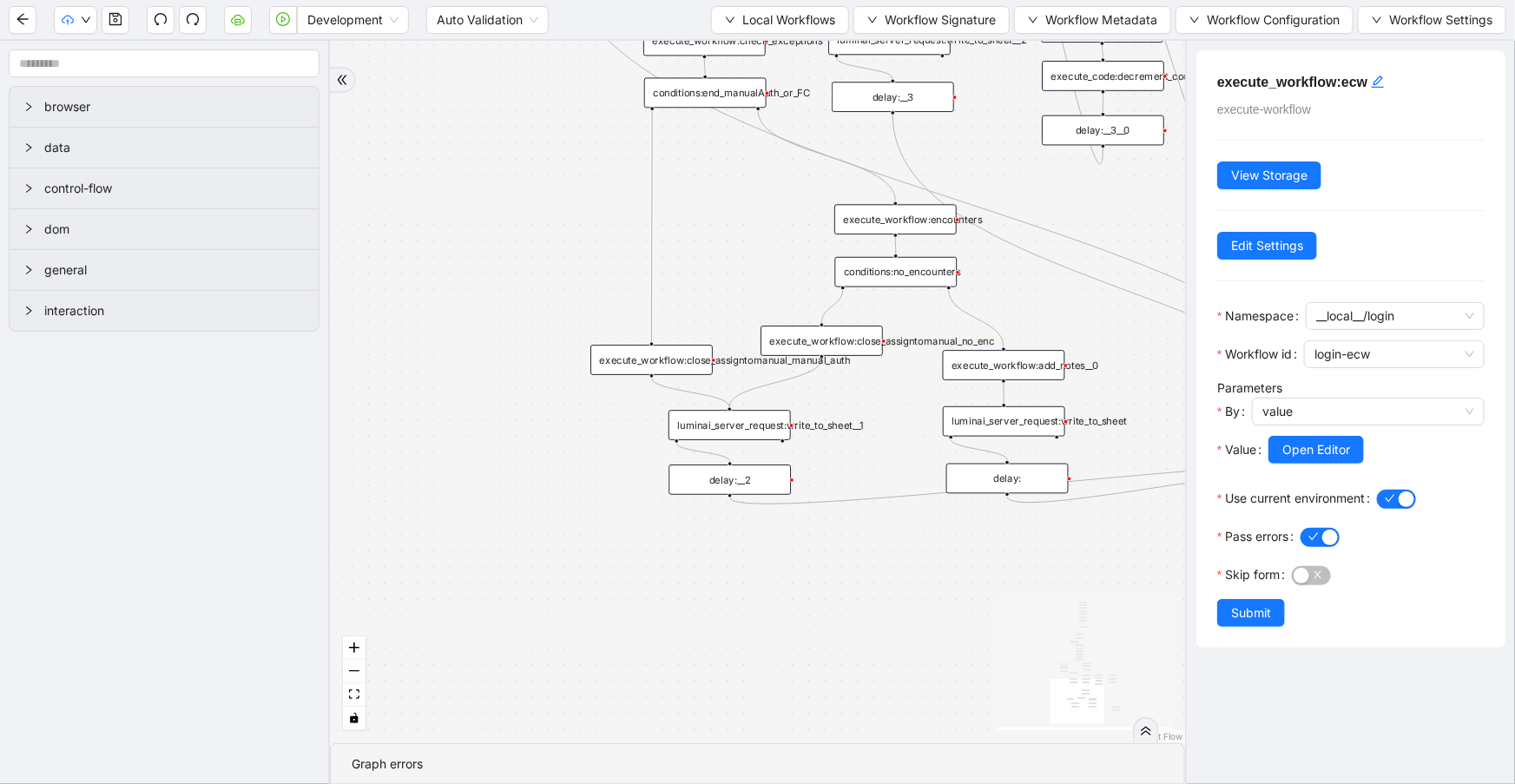
drag, startPoint x: 781, startPoint y: 444, endPoint x: 735, endPoint y: 216, distance: 232.6
click at [735, 216] on div "trigger execute_workflow:check_exceptions execute_workflow:encounters execute_w…" at bounding box center [757, 391] width 855 height 702
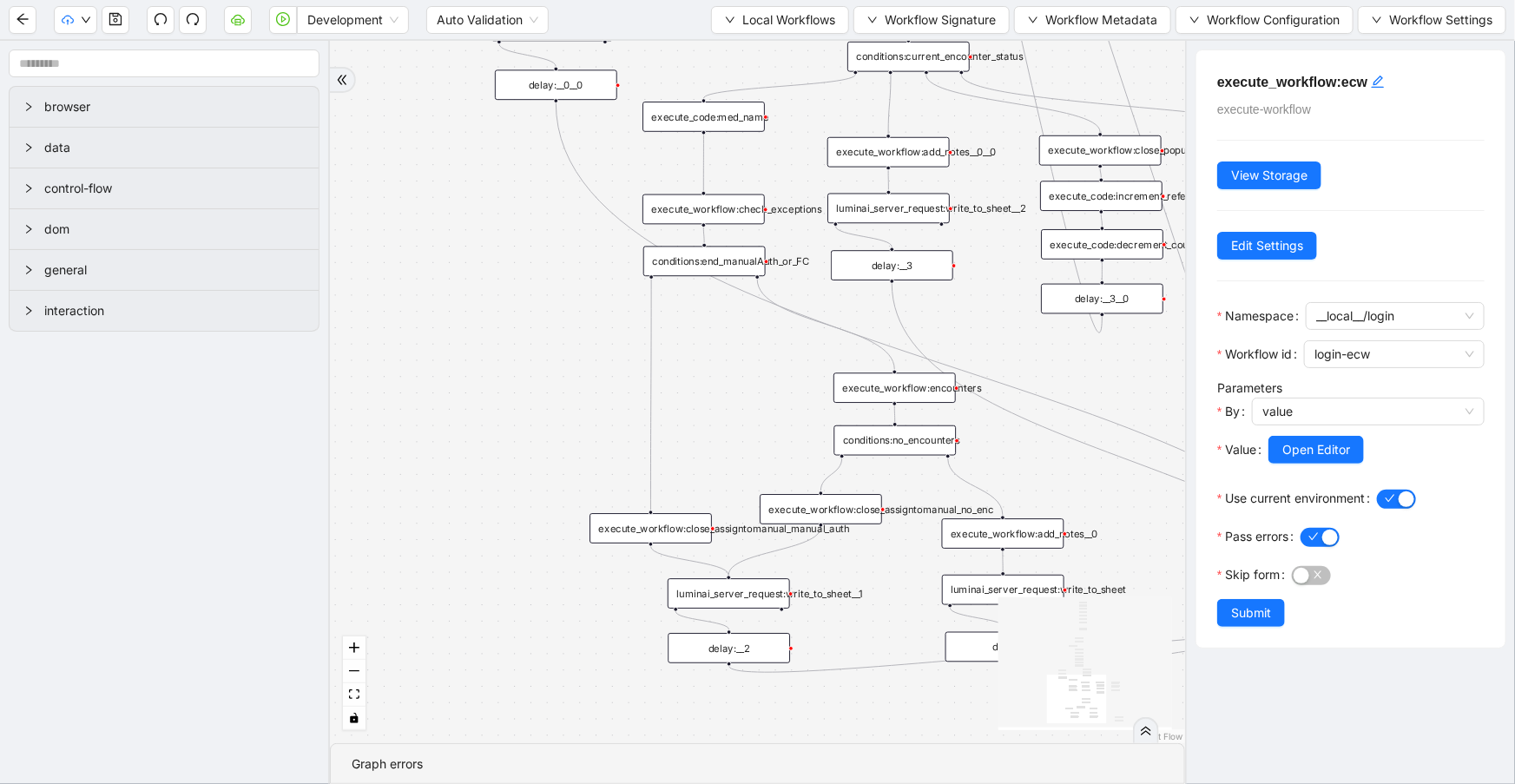
drag, startPoint x: 890, startPoint y: 567, endPoint x: 886, endPoint y: 728, distance: 161.0
click at [889, 735] on div "trigger execute_workflow:check_exceptions execute_workflow:encounters execute_w…" at bounding box center [757, 391] width 855 height 702
click at [471, 397] on div "trigger execute_workflow:check_exceptions execute_workflow:encounters execute_w…" at bounding box center [757, 391] width 855 height 702
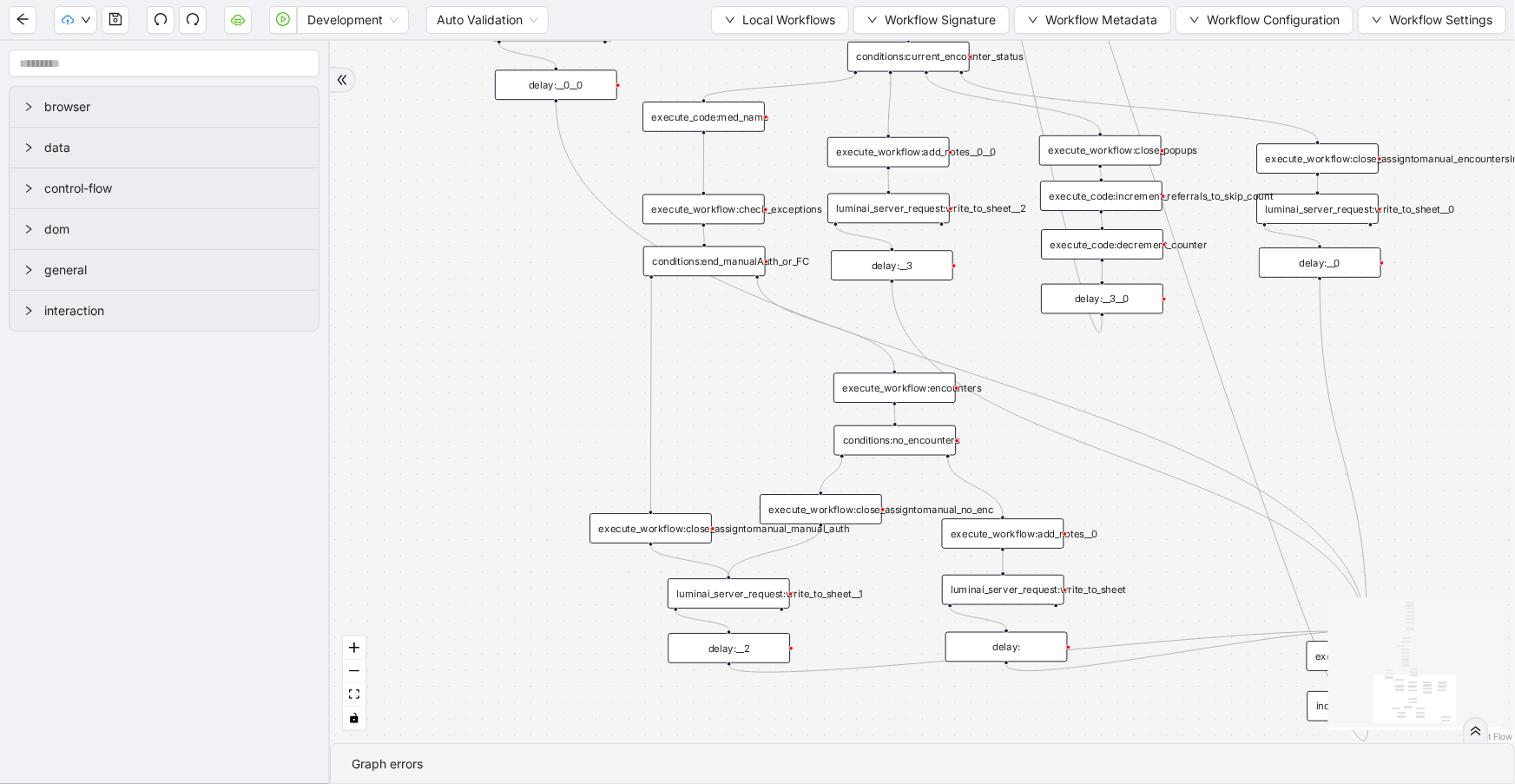
click at [744, 212] on div "execute_workflow:check_exceptions" at bounding box center [703, 209] width 122 height 31
